Goal: Information Seeking & Learning: Find specific page/section

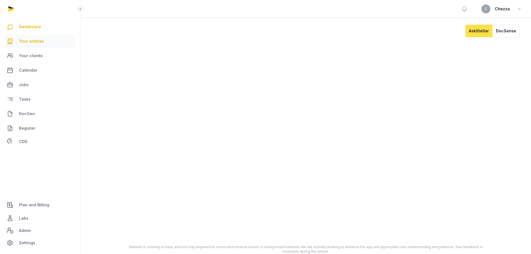
click at [28, 41] on span "Your entities" at bounding box center [31, 41] width 25 height 7
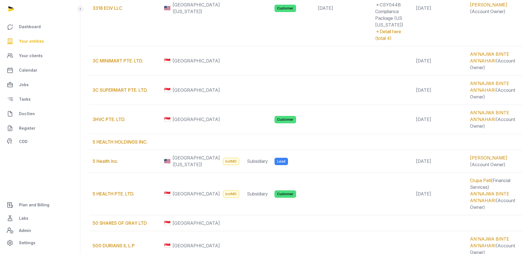
scroll to position [334, 0]
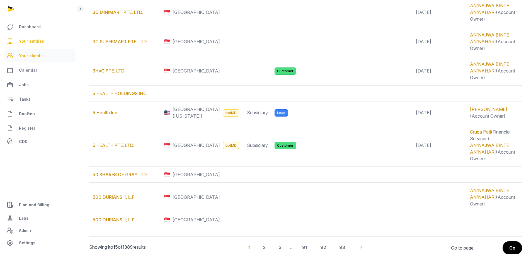
click at [30, 54] on span "Your clients" at bounding box center [31, 55] width 24 height 7
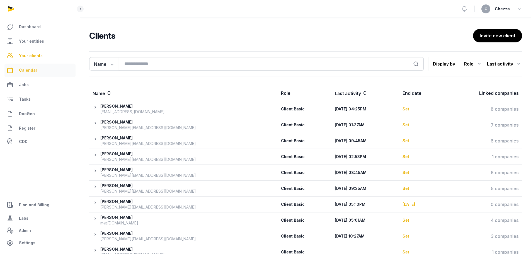
click at [32, 71] on span "Calendar" at bounding box center [28, 70] width 18 height 7
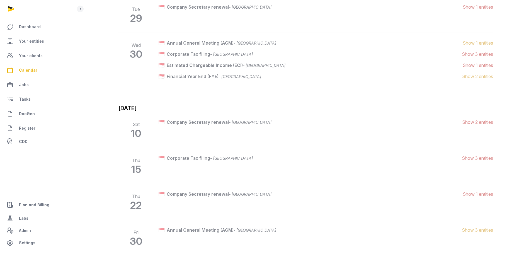
scroll to position [2622, 0]
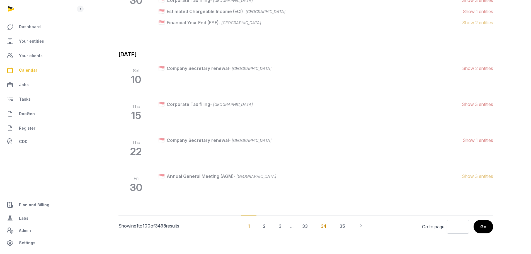
click at [323, 225] on div "34" at bounding box center [323, 226] width 19 height 21
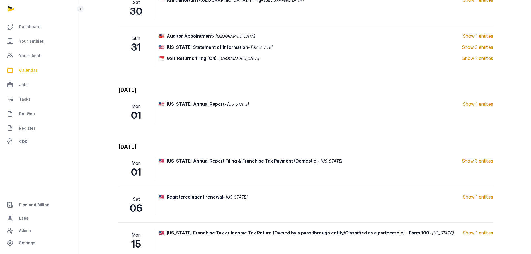
scroll to position [754, 0]
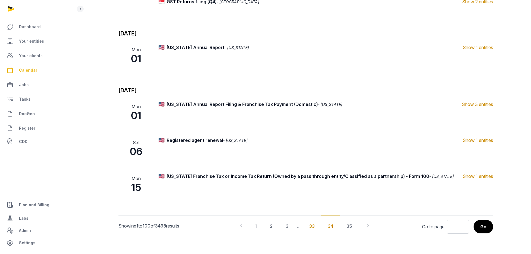
click at [312, 223] on div "33" at bounding box center [312, 226] width 19 height 21
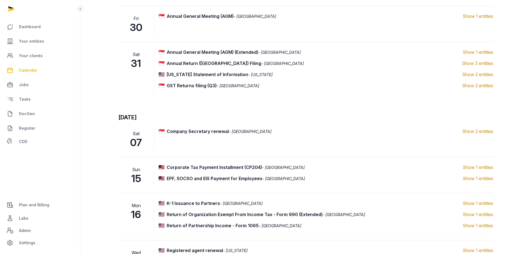
scroll to position [1333, 0]
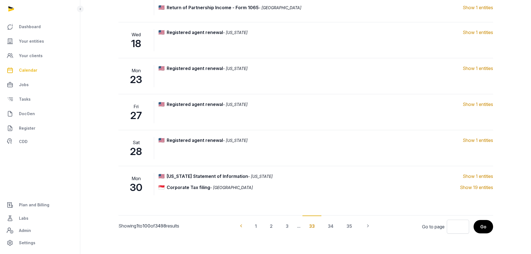
click at [238, 225] on icon "Pagination" at bounding box center [241, 226] width 6 height 6
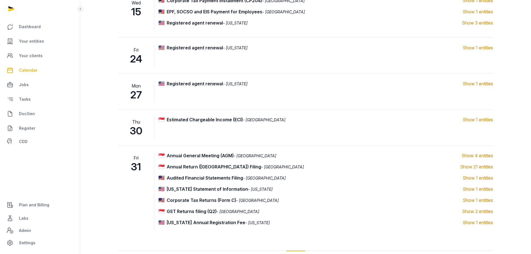
scroll to position [738, 0]
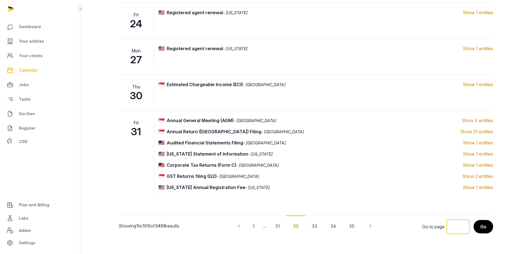
click at [459, 225] on input "*" at bounding box center [458, 227] width 22 height 14
click at [457, 226] on input "*" at bounding box center [458, 227] width 22 height 14
click at [475, 229] on button "Go" at bounding box center [483, 227] width 20 height 14
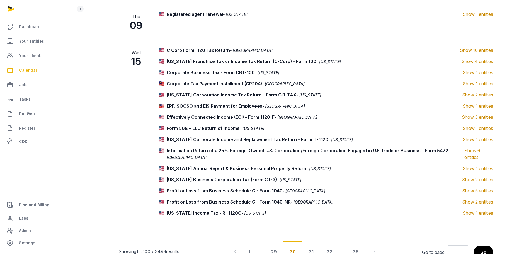
scroll to position [551, 0]
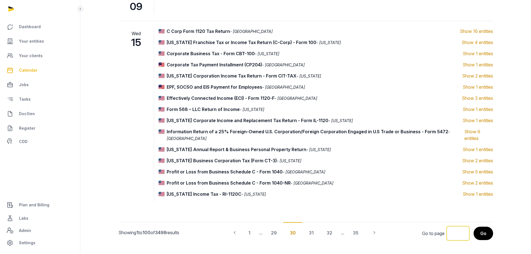
click at [454, 226] on input "**" at bounding box center [458, 233] width 22 height 14
type input "**"
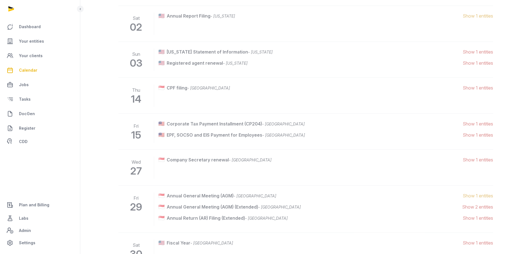
scroll to position [223, 0]
click at [27, 26] on span "Dashboard" at bounding box center [30, 26] width 22 height 7
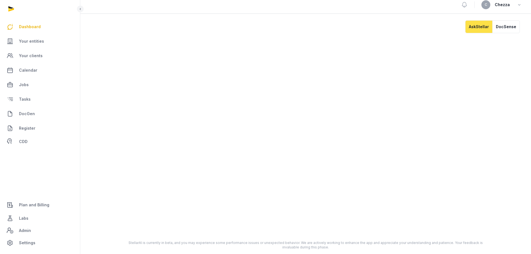
click at [31, 30] on link "Dashboard" at bounding box center [39, 26] width 71 height 13
click at [26, 88] on span "Jobs" at bounding box center [24, 84] width 10 height 7
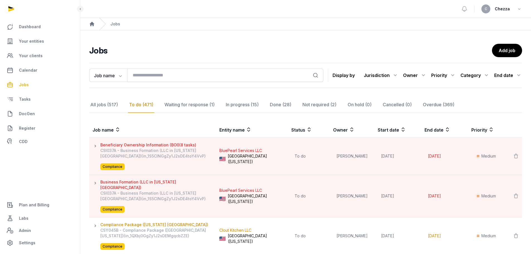
click at [377, 74] on div "Jurisdiction" at bounding box center [381, 75] width 35 height 9
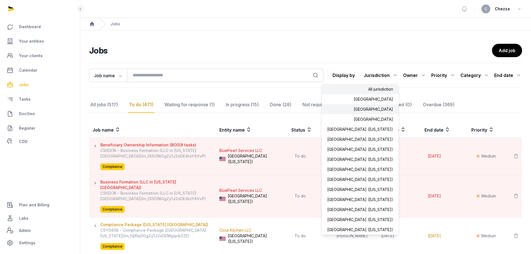
click at [380, 110] on div "[GEOGRAPHIC_DATA]" at bounding box center [360, 109] width 77 height 10
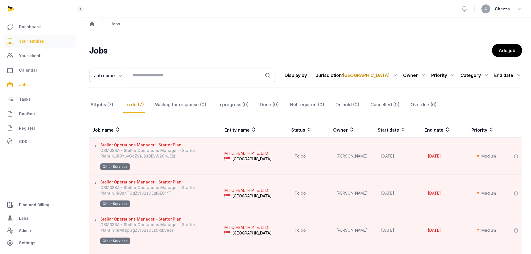
click at [31, 38] on span "Your entities" at bounding box center [31, 41] width 25 height 7
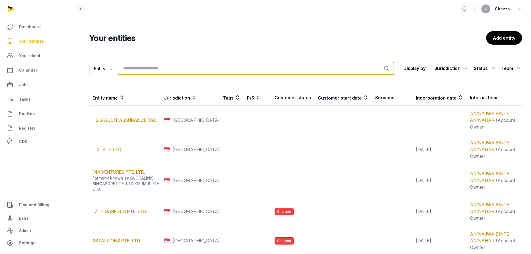
click at [168, 72] on input "search" at bounding box center [256, 68] width 277 height 13
click at [161, 69] on input "search" at bounding box center [256, 68] width 277 height 13
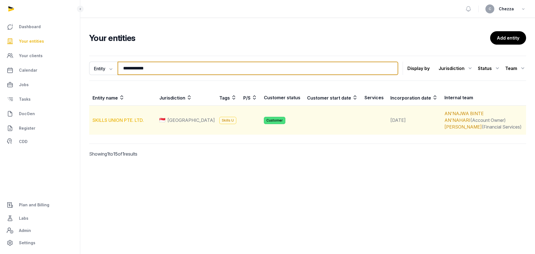
type input "**********"
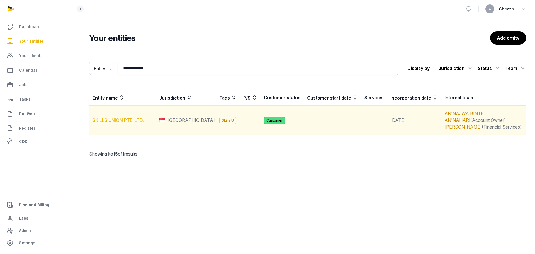
click at [115, 120] on link "SKILLS UNION PTE. LTD." at bounding box center [118, 120] width 51 height 6
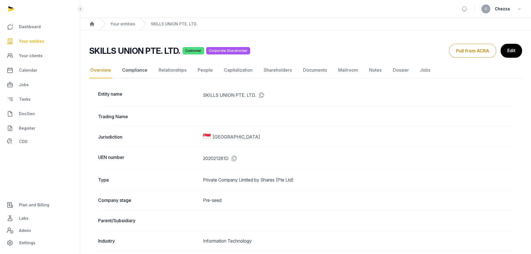
click at [139, 72] on link "Compliance" at bounding box center [135, 70] width 28 height 16
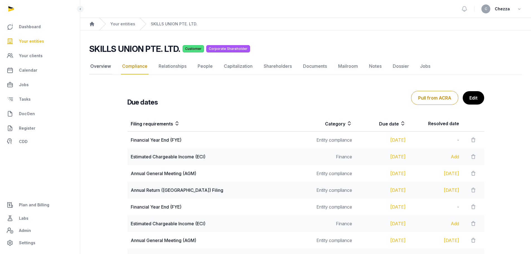
click at [105, 67] on link "Overview" at bounding box center [100, 66] width 23 height 16
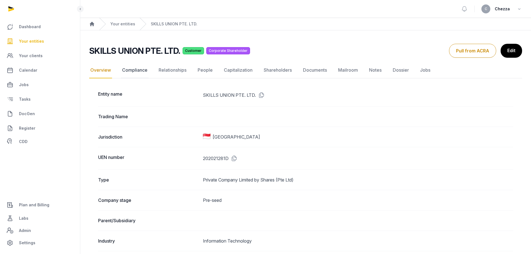
click at [137, 70] on link "Compliance" at bounding box center [135, 70] width 28 height 16
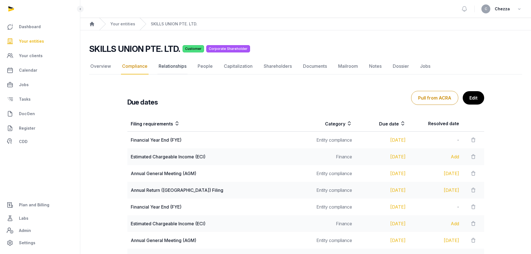
click at [177, 67] on link "Relationships" at bounding box center [173, 66] width 30 height 16
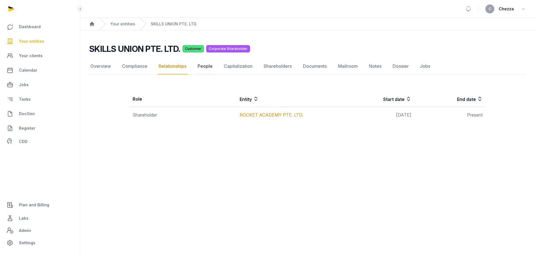
click at [204, 66] on link "People" at bounding box center [205, 66] width 17 height 16
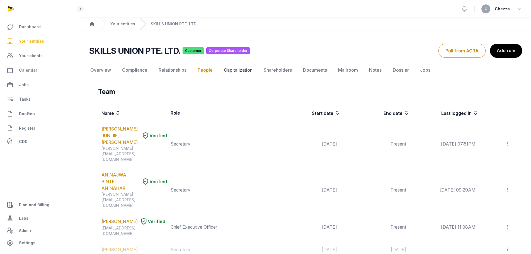
click at [239, 73] on link "Capitalization" at bounding box center [238, 70] width 31 height 16
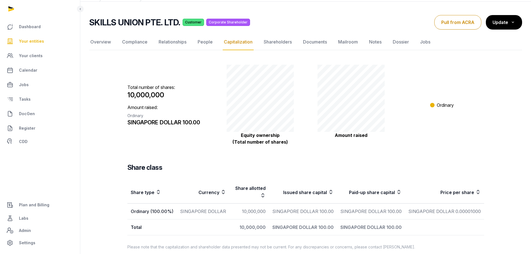
scroll to position [29, 0]
click at [278, 43] on link "Shareholders" at bounding box center [278, 42] width 30 height 16
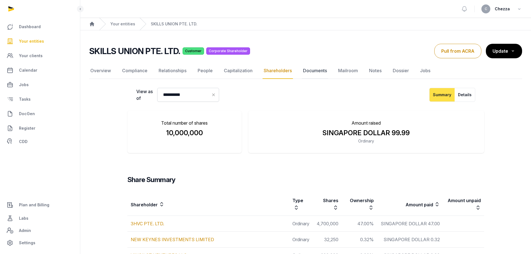
click at [311, 66] on link "Documents" at bounding box center [315, 71] width 26 height 16
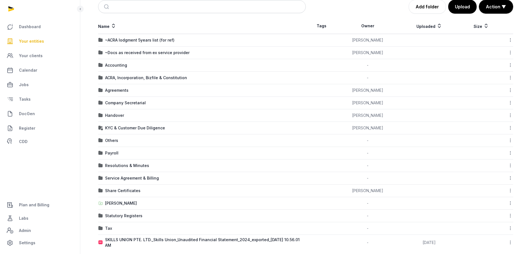
scroll to position [91, 0]
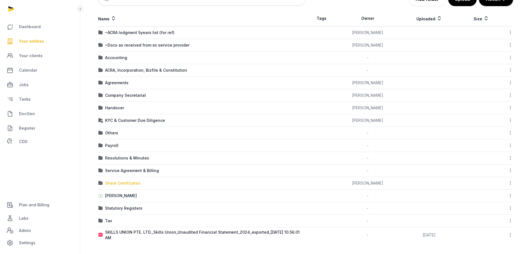
click at [116, 184] on div "Share Certificates" at bounding box center [122, 183] width 35 height 6
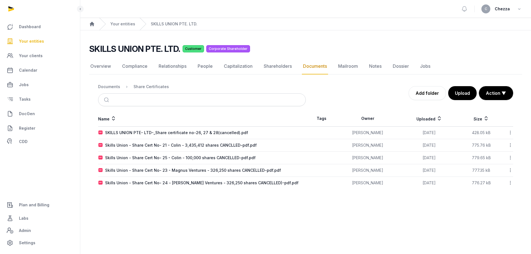
scroll to position [0, 0]
click at [107, 88] on div "Documents" at bounding box center [109, 87] width 22 height 6
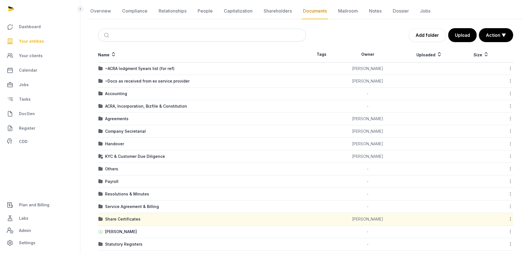
scroll to position [56, 0]
click at [118, 193] on div "Resolutions & Minutes" at bounding box center [127, 194] width 44 height 6
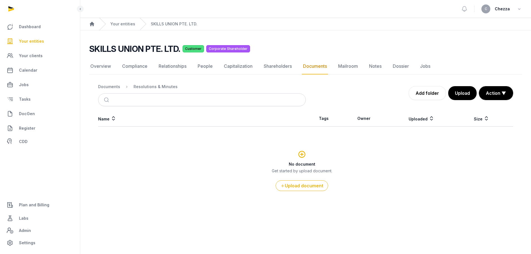
scroll to position [0, 0]
click at [113, 87] on div "Documents" at bounding box center [109, 87] width 22 height 6
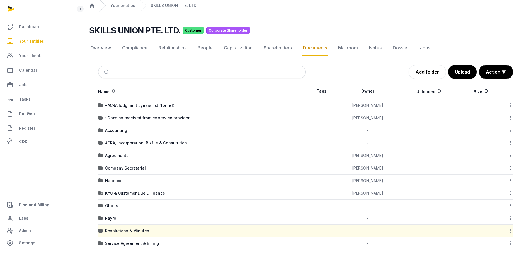
scroll to position [28, 0]
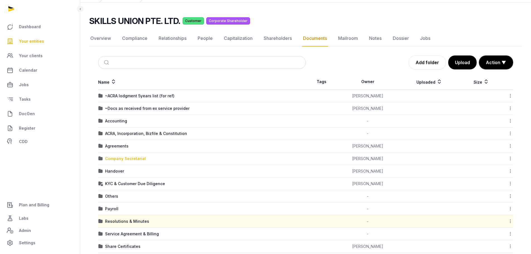
click at [133, 158] on div "Company Secretarial" at bounding box center [125, 159] width 41 height 6
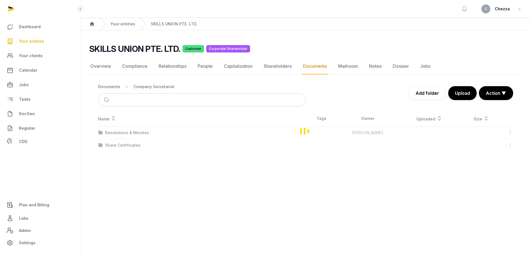
scroll to position [0, 0]
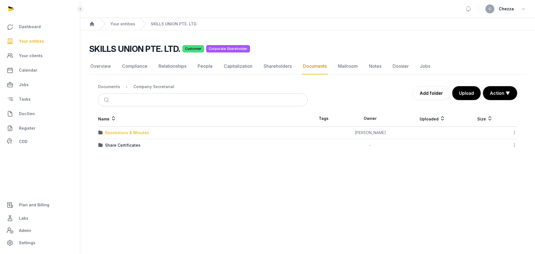
click at [131, 134] on div "Resolutions & Minutes" at bounding box center [127, 133] width 44 height 6
click at [112, 132] on div "2024" at bounding box center [110, 133] width 10 height 6
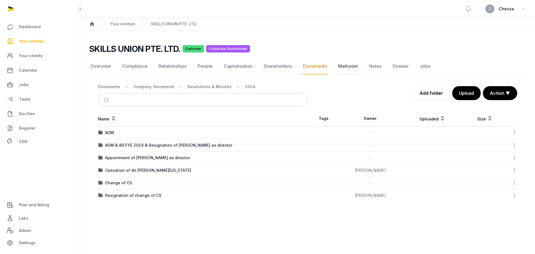
click at [343, 67] on link "Mailroom" at bounding box center [348, 66] width 22 height 16
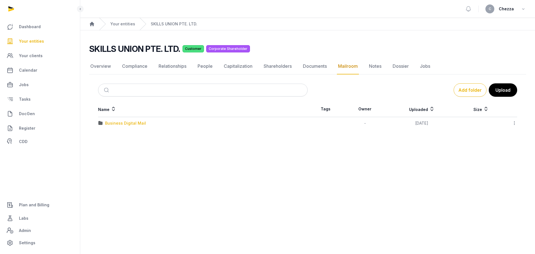
click at [126, 122] on div "Business Digital Mail" at bounding box center [125, 123] width 41 height 6
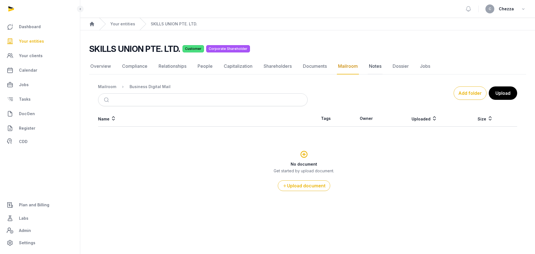
click at [373, 66] on link "Notes" at bounding box center [375, 66] width 15 height 16
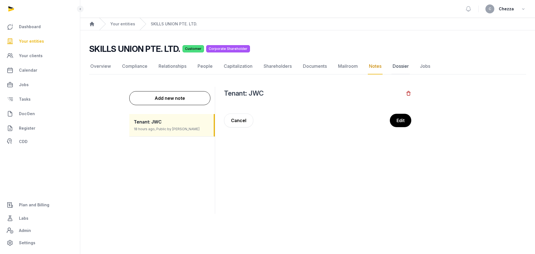
click at [397, 66] on link "Dossier" at bounding box center [401, 66] width 18 height 16
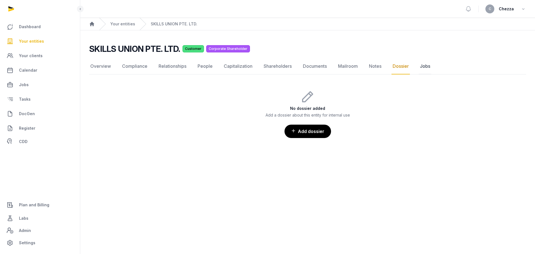
click at [425, 66] on link "Jobs" at bounding box center [425, 66] width 13 height 16
click at [405, 67] on link "Dossier" at bounding box center [401, 66] width 18 height 16
click at [429, 62] on link "Jobs" at bounding box center [425, 66] width 13 height 16
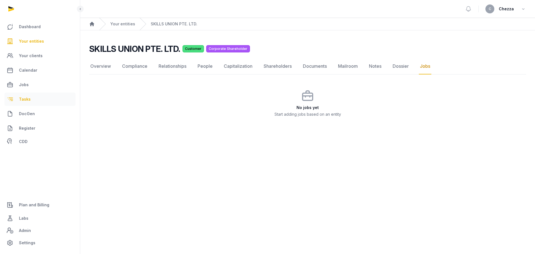
click at [35, 102] on link "Tasks" at bounding box center [39, 99] width 71 height 13
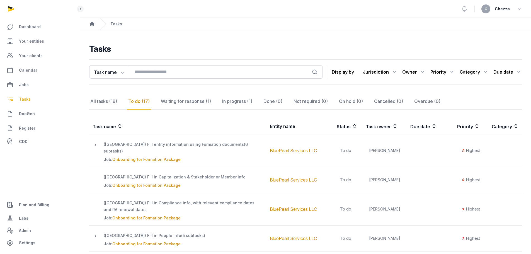
click at [29, 114] on span "DocGen" at bounding box center [27, 113] width 16 height 7
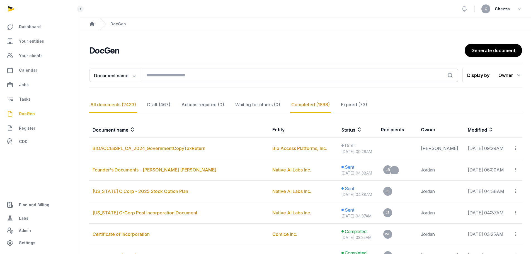
click at [312, 106] on div "Completed (1868)" at bounding box center [310, 105] width 41 height 16
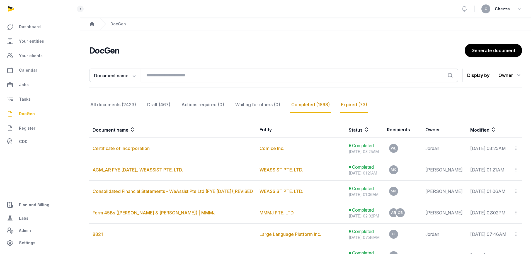
click at [345, 106] on div "Expired (73)" at bounding box center [354, 105] width 28 height 16
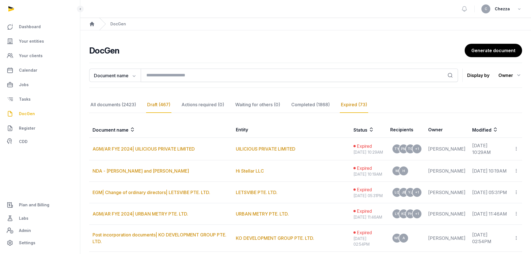
click at [165, 103] on div "Draft (467)" at bounding box center [158, 105] width 25 height 16
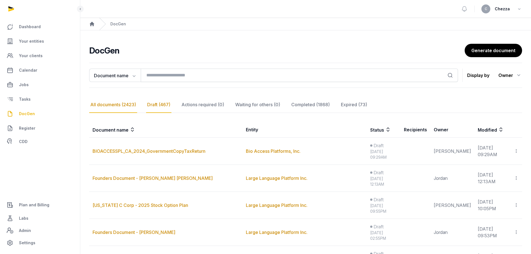
click at [131, 108] on div "All documents (2423)" at bounding box center [113, 105] width 48 height 16
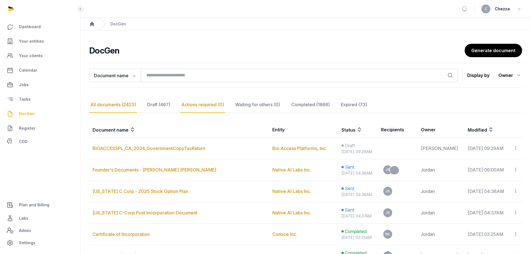
click at [216, 103] on div "Actions required (0)" at bounding box center [202, 105] width 45 height 16
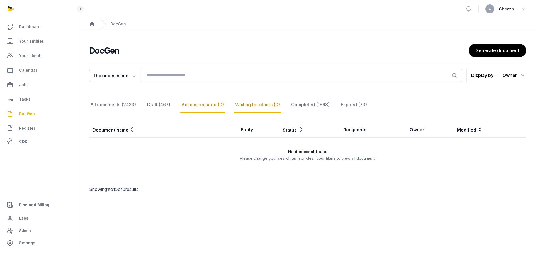
click at [248, 104] on div "Waiting for others (0)" at bounding box center [257, 105] width 47 height 16
click at [296, 105] on div "Completed (1868)" at bounding box center [310, 105] width 41 height 16
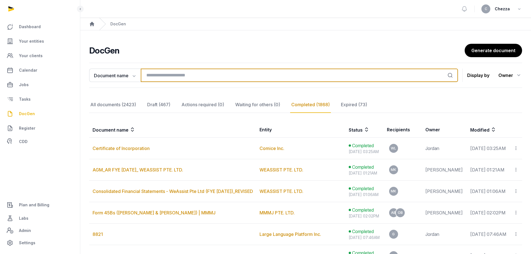
click at [190, 76] on input "search" at bounding box center [299, 75] width 317 height 13
type input "**********"
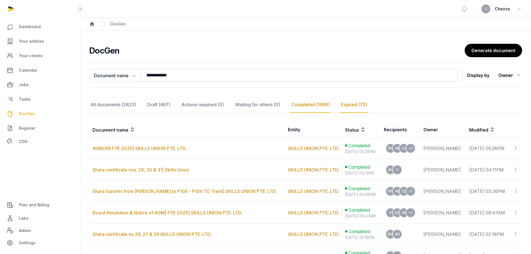
click at [354, 103] on div "Expired (73)" at bounding box center [354, 105] width 28 height 16
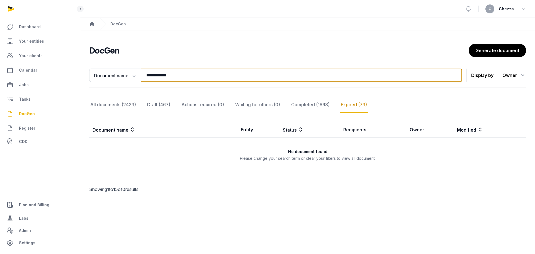
click at [219, 74] on input "**********" at bounding box center [302, 75] width 322 height 13
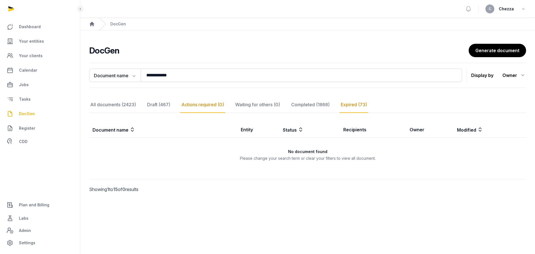
click at [214, 110] on div "Actions required (0)" at bounding box center [202, 105] width 45 height 16
click at [154, 108] on div "Draft (467)" at bounding box center [158, 105] width 25 height 16
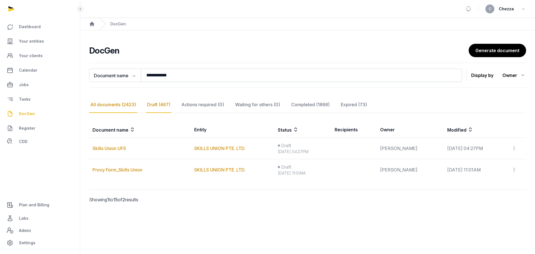
click at [121, 106] on div "All documents (2423)" at bounding box center [113, 105] width 48 height 16
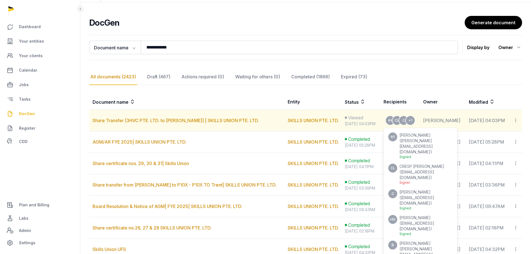
scroll to position [56, 0]
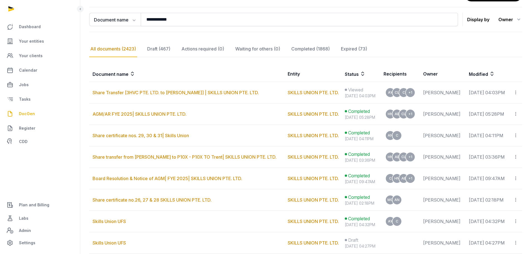
click at [396, 47] on nav "All documents (2423) Draft (467) Actions required (0) Waiting for others (0) Co…" at bounding box center [305, 49] width 433 height 16
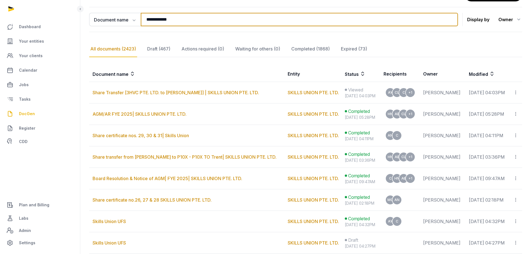
click at [209, 24] on input "**********" at bounding box center [299, 19] width 317 height 13
click at [448, 16] on input "**********" at bounding box center [299, 19] width 317 height 13
click at [445, 20] on input "**********" at bounding box center [299, 19] width 317 height 13
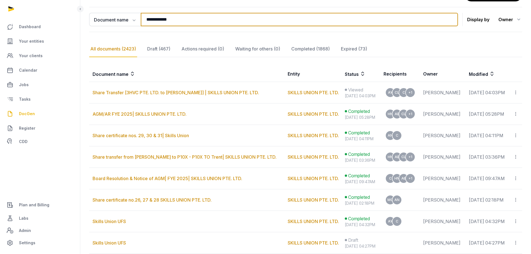
click at [448, 19] on input "**********" at bounding box center [299, 19] width 317 height 13
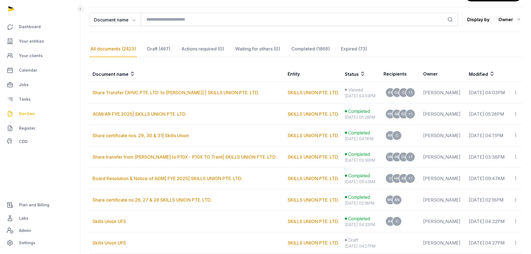
click at [448, 19] on icon "submit" at bounding box center [451, 20] width 6 height 6
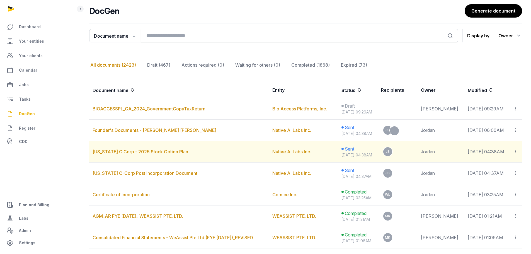
scroll to position [0, 0]
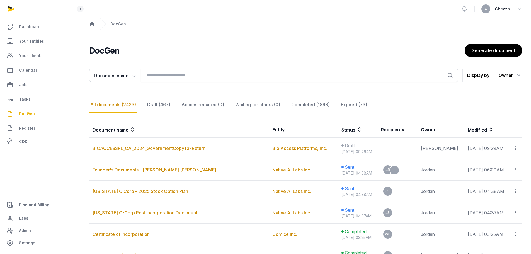
drag, startPoint x: 224, startPoint y: 44, endPoint x: 189, endPoint y: 43, distance: 34.9
click at [223, 44] on div "DocGen Generate document" at bounding box center [305, 50] width 433 height 13
click at [27, 43] on span "Your entities" at bounding box center [31, 41] width 25 height 7
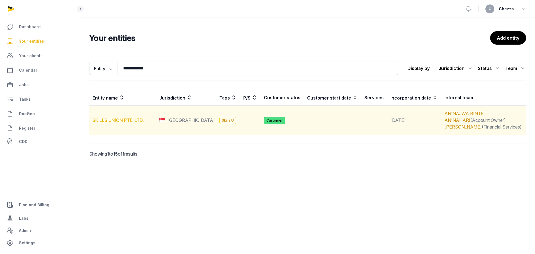
click at [121, 118] on link "SKILLS UNION PTE. LTD." at bounding box center [118, 120] width 51 height 6
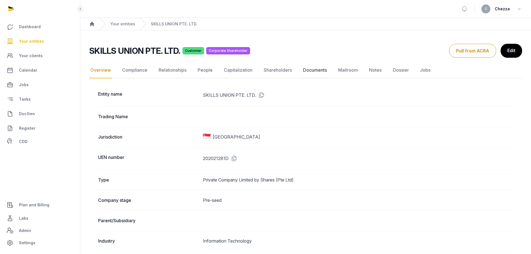
click at [307, 71] on link "Documents" at bounding box center [315, 70] width 26 height 16
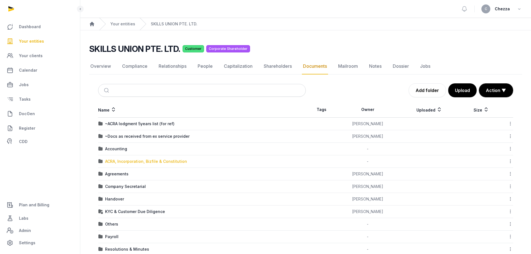
click at [125, 163] on div "ACRA, Incorporation, Bizfile & Constitution" at bounding box center [146, 162] width 82 height 6
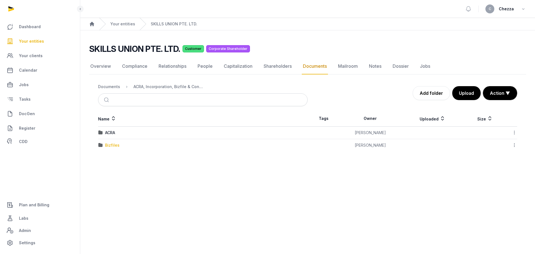
click at [114, 146] on div "Bizfiles" at bounding box center [112, 145] width 15 height 6
click at [112, 146] on div "2025" at bounding box center [110, 145] width 10 height 6
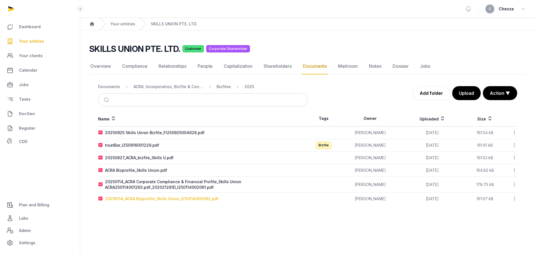
click at [140, 199] on div "20250114_ACRA Bizprofile_Skills Union_I250114002062.pdf" at bounding box center [161, 199] width 113 height 6
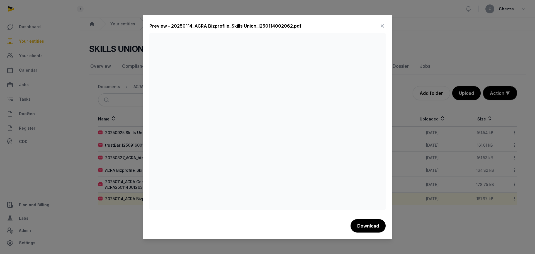
click at [380, 26] on icon at bounding box center [382, 25] width 7 height 9
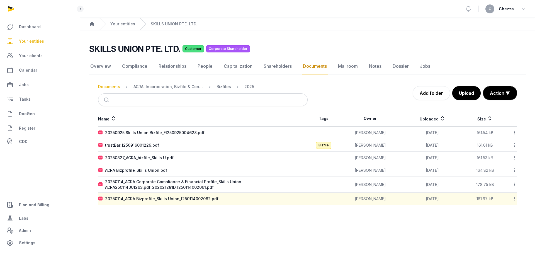
click at [110, 88] on div "Documents" at bounding box center [109, 87] width 22 height 6
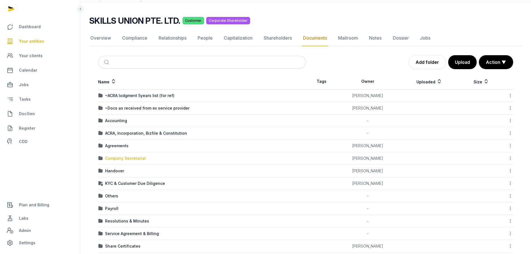
scroll to position [28, 0]
click at [125, 159] on div "Company Secretarial" at bounding box center [125, 159] width 41 height 6
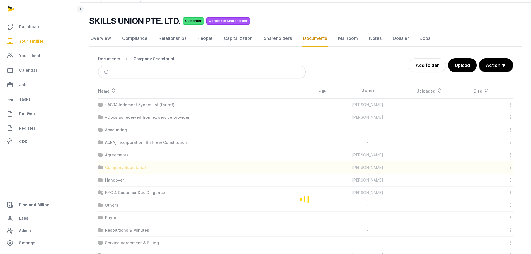
click at [125, 159] on div "Loading" at bounding box center [305, 199] width 433 height 232
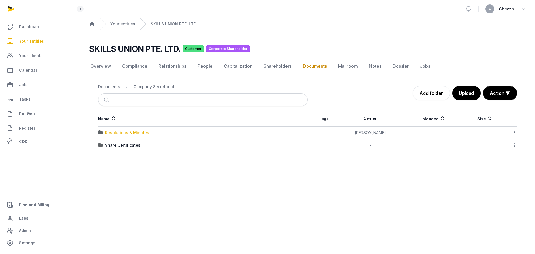
click at [125, 133] on div "Resolutions & Minutes" at bounding box center [127, 133] width 44 height 6
click at [139, 166] on main "Open sidebar C Chezza Home Your entities SKILLS UNION PTE. LTD. SKILLS UNION PT…" at bounding box center [267, 127] width 535 height 254
click at [113, 87] on div "Documents" at bounding box center [109, 87] width 22 height 6
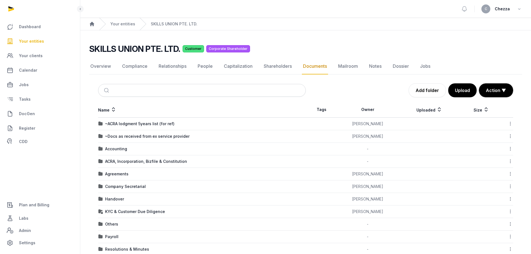
click at [306, 46] on div "SKILLS UNION PTE. LTD. Customer Corporate Shareholder" at bounding box center [303, 49] width 429 height 10
click at [373, 67] on link "Notes" at bounding box center [375, 66] width 15 height 16
